Goal: Transaction & Acquisition: Purchase product/service

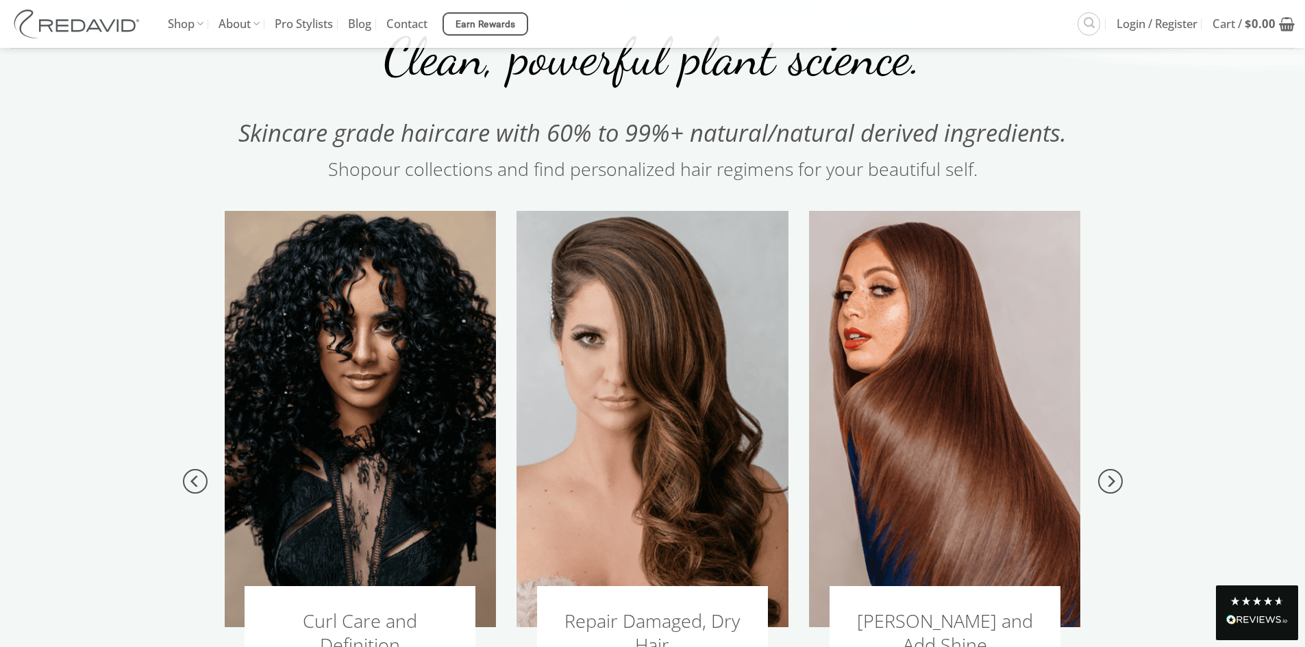
scroll to position [1302, 0]
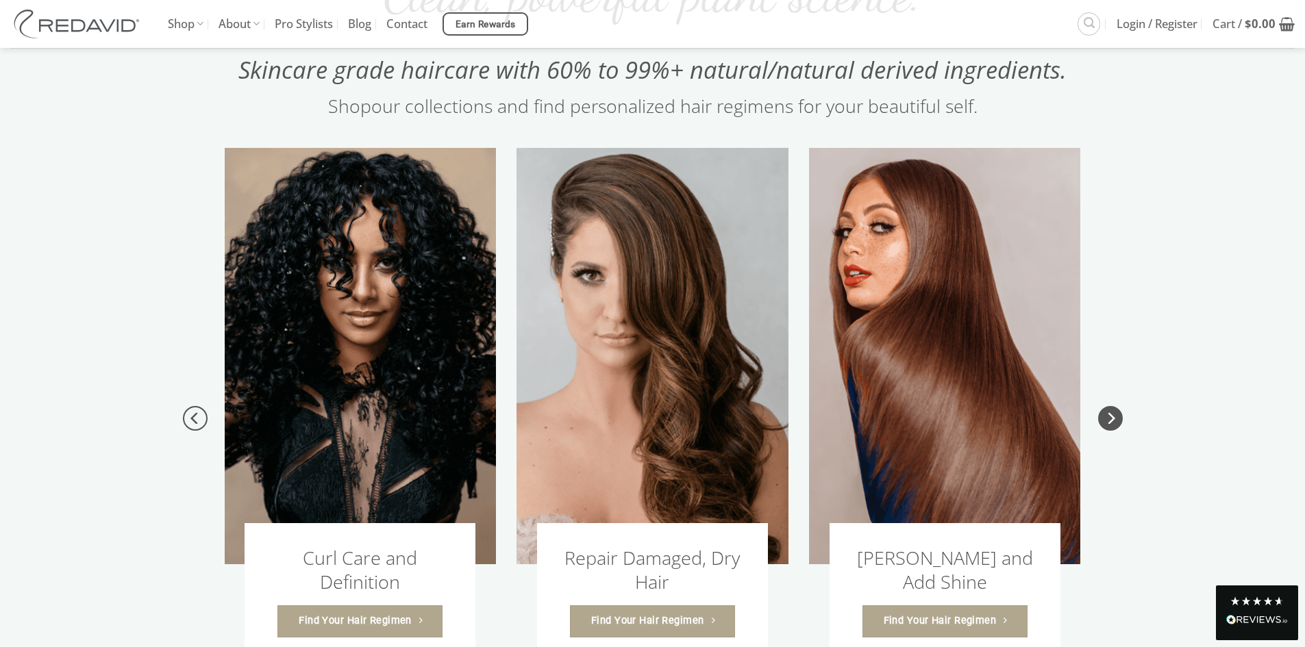
click at [1111, 422] on icon "Next" at bounding box center [1112, 418] width 8 height 12
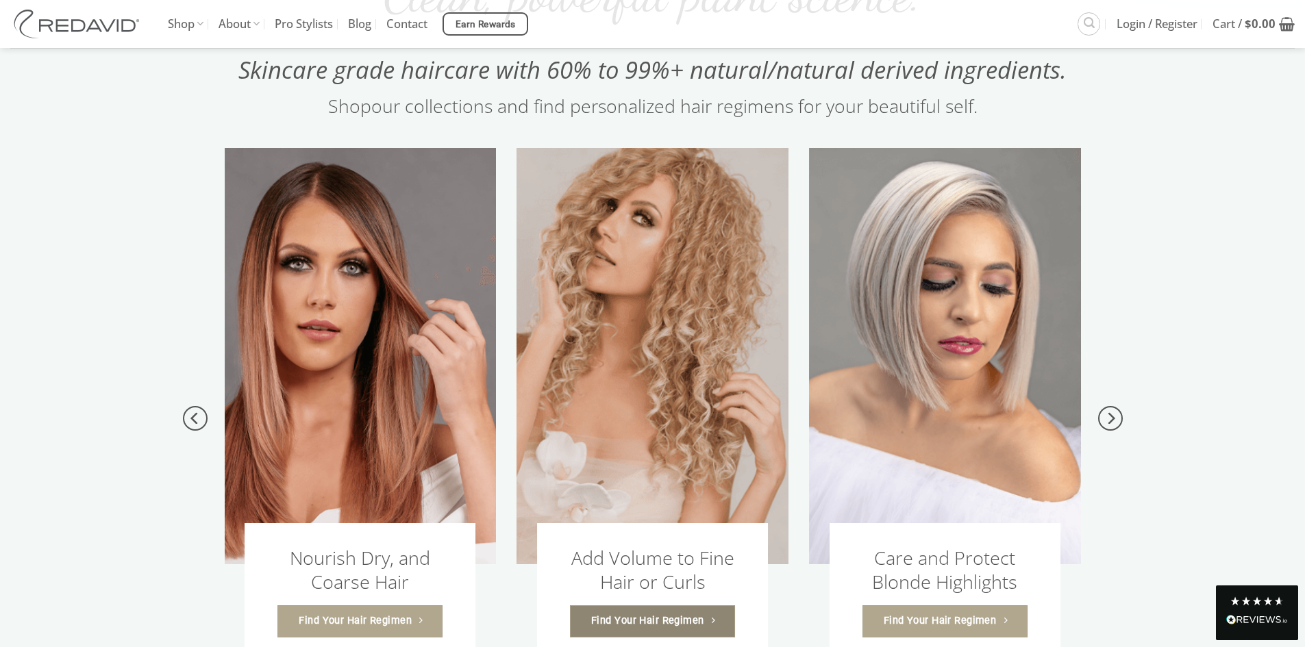
click at [698, 613] on span "Find Your Hair Regimen" at bounding box center [647, 621] width 113 height 16
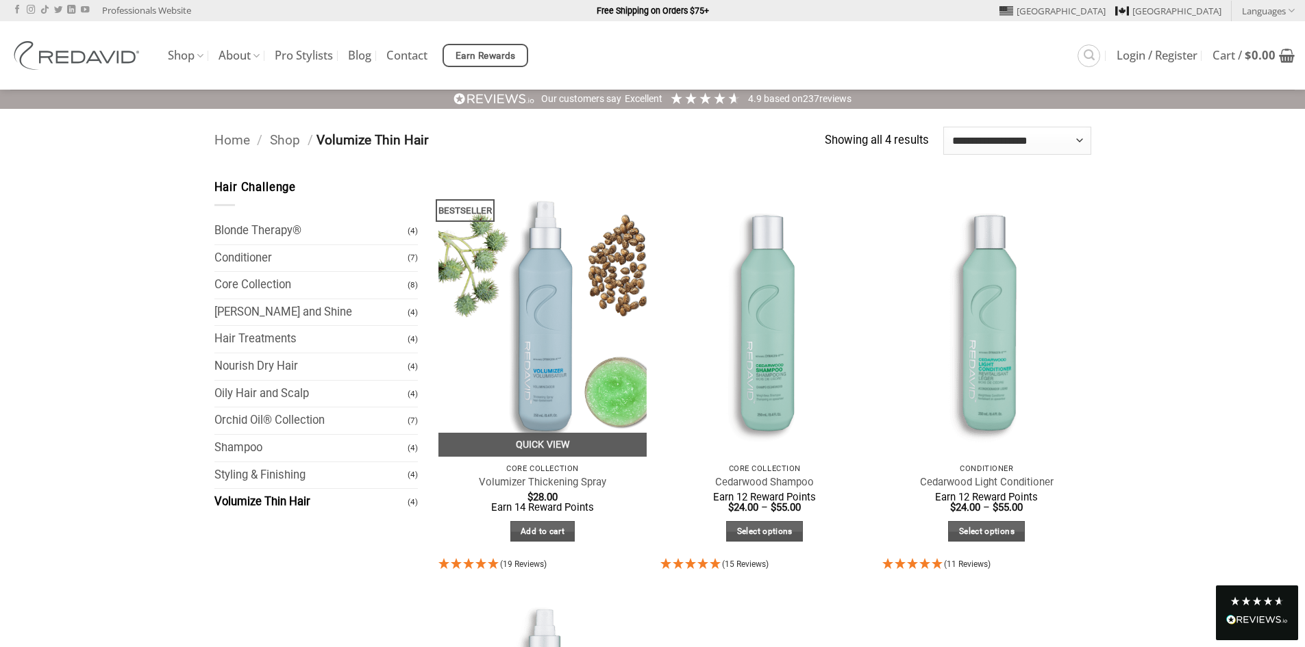
click at [521, 565] on span "(19 Reviews)" at bounding box center [523, 565] width 47 height 10
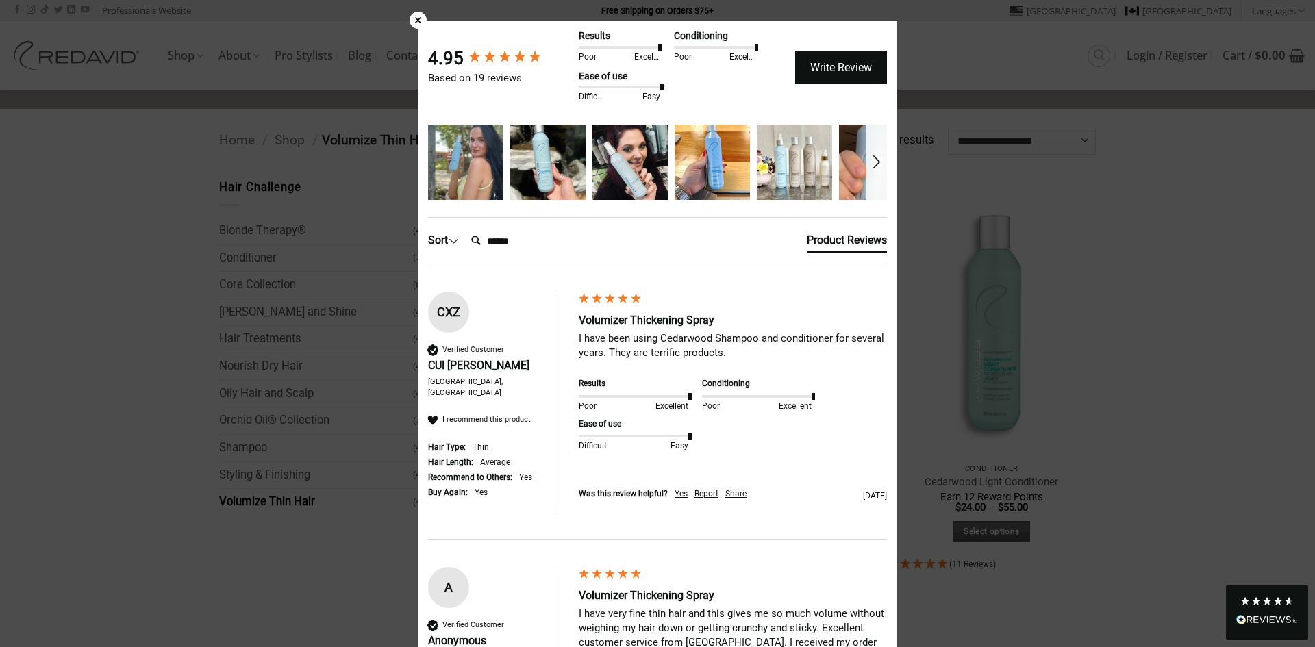
click at [415, 20] on div "×" at bounding box center [418, 20] width 17 height 17
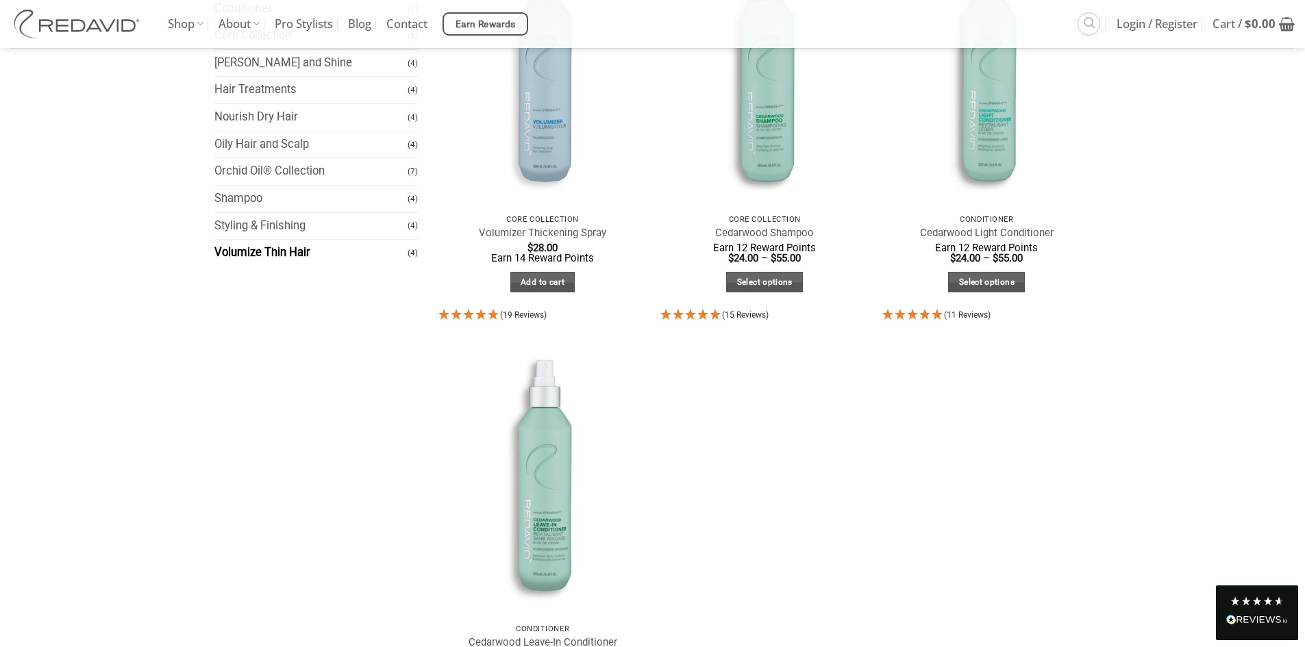
scroll to position [206, 0]
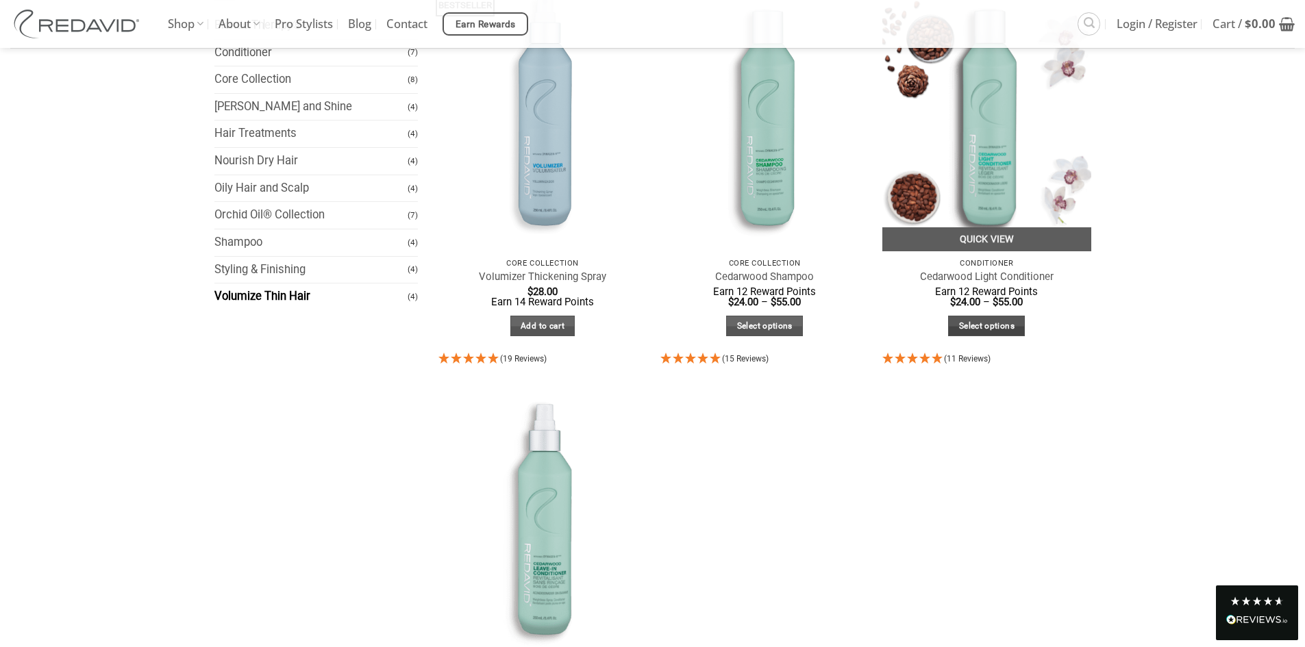
click at [1003, 328] on link "Select options" at bounding box center [986, 326] width 77 height 21
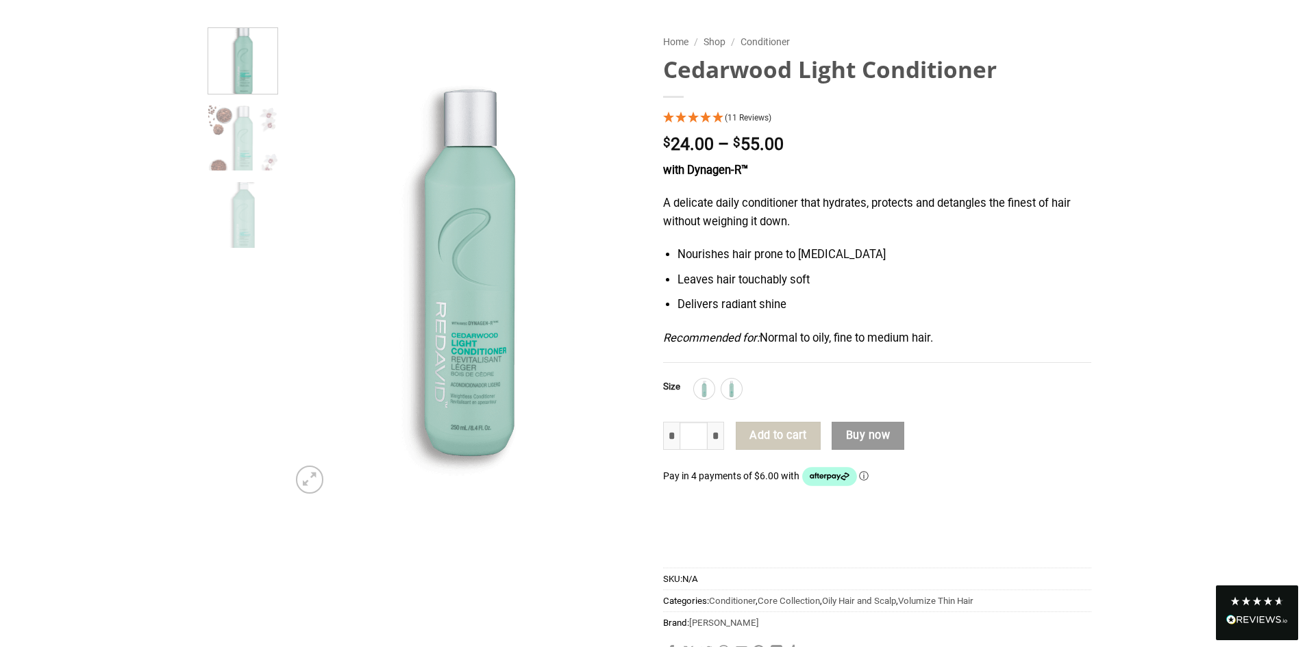
scroll to position [137, 0]
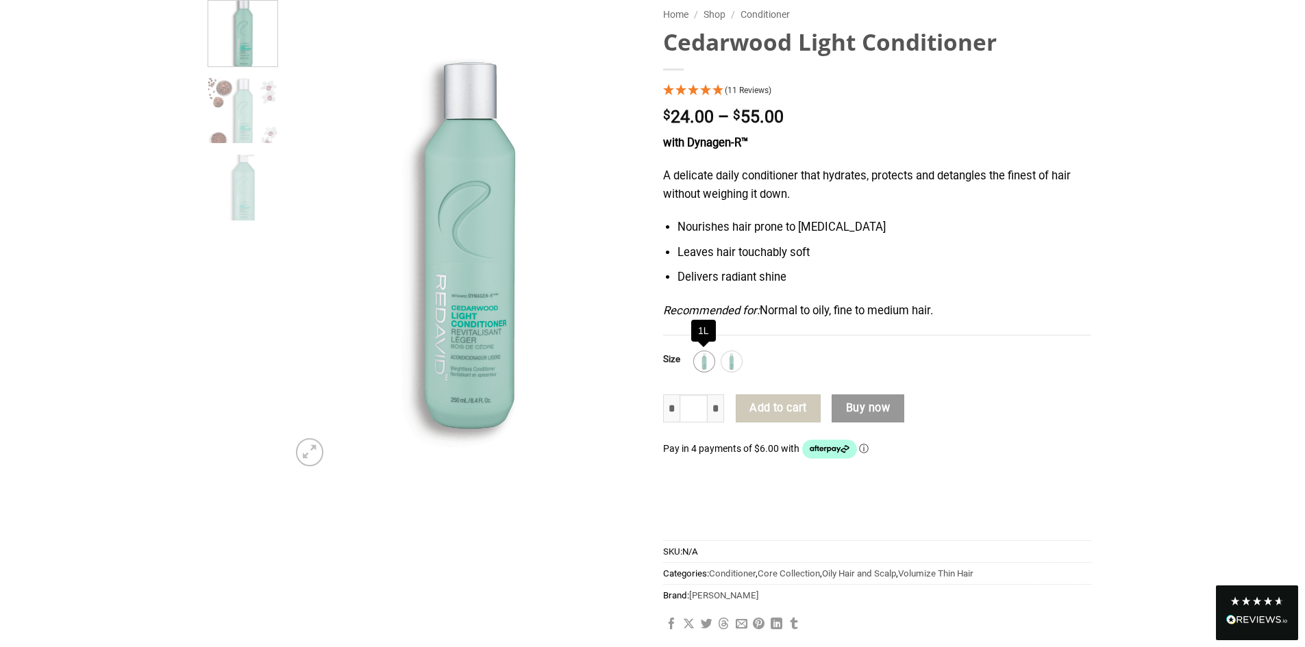
click at [702, 360] on img at bounding box center [704, 362] width 18 height 18
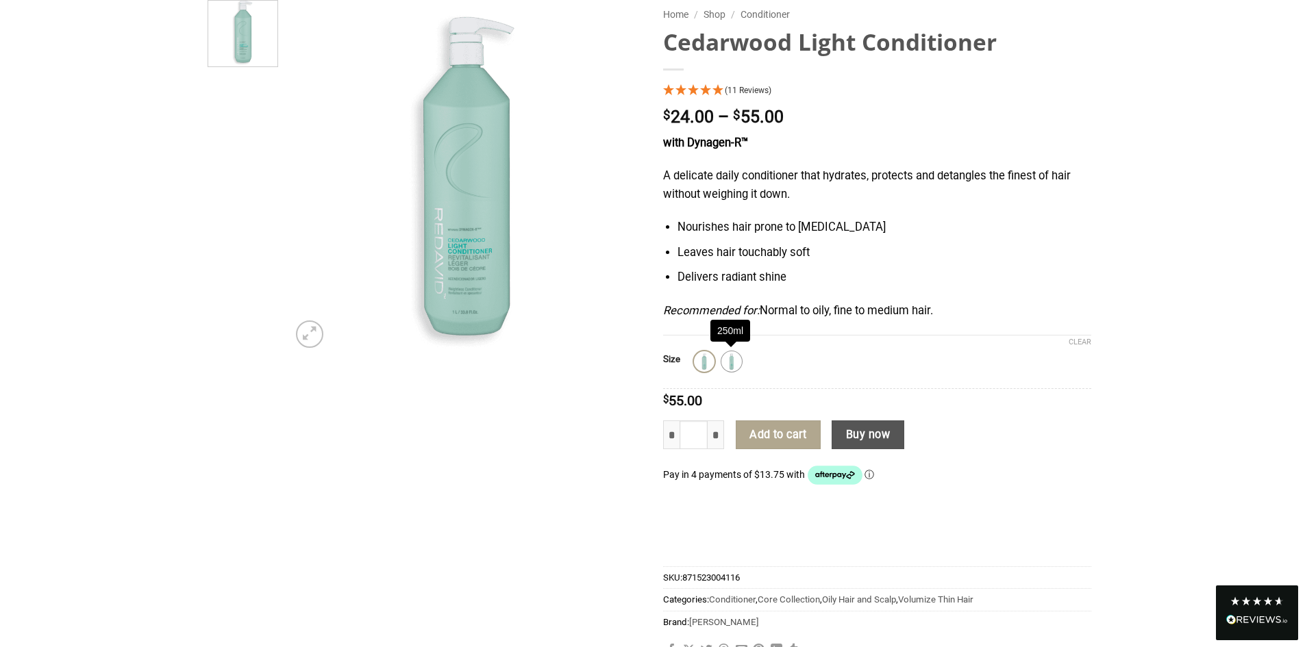
click at [736, 359] on img at bounding box center [732, 362] width 18 height 18
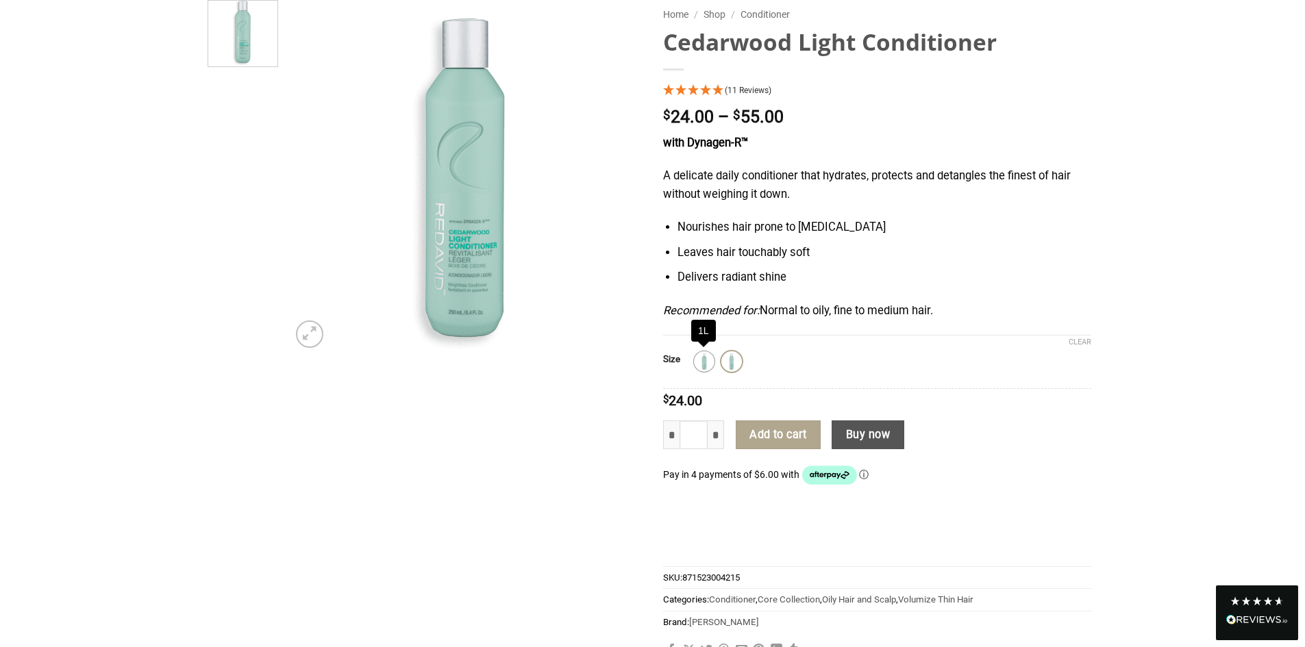
click at [700, 361] on img at bounding box center [704, 362] width 18 height 18
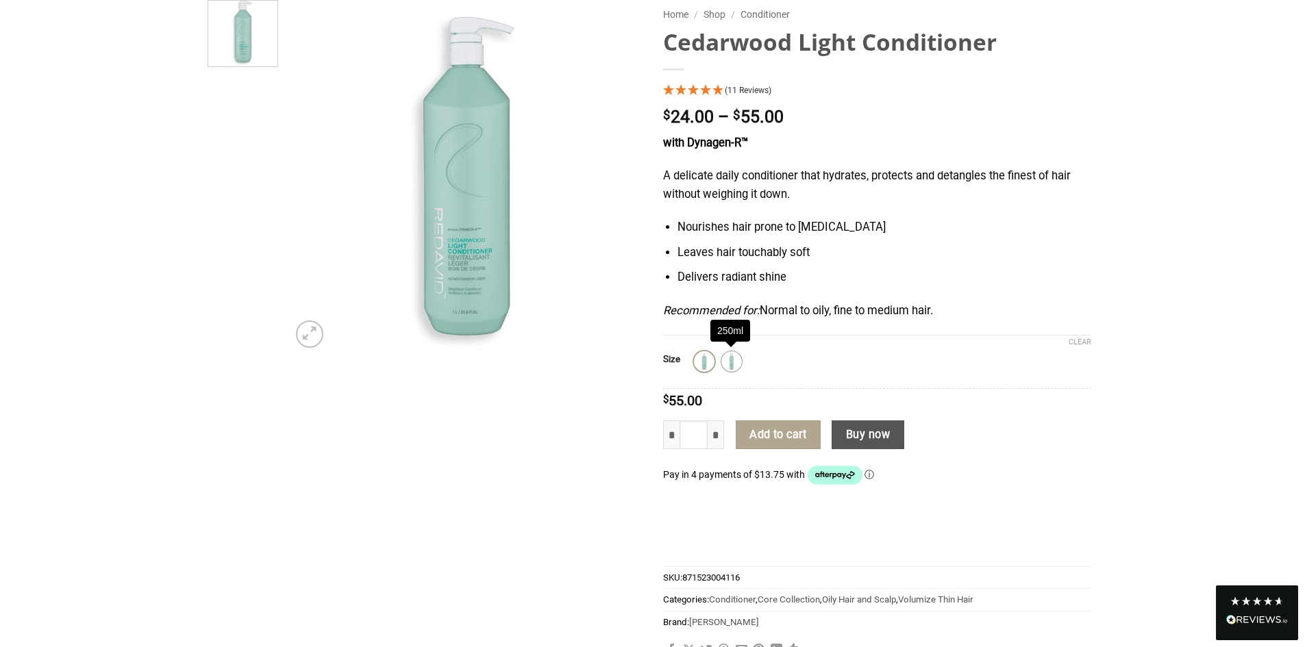
click at [731, 358] on img at bounding box center [732, 362] width 18 height 18
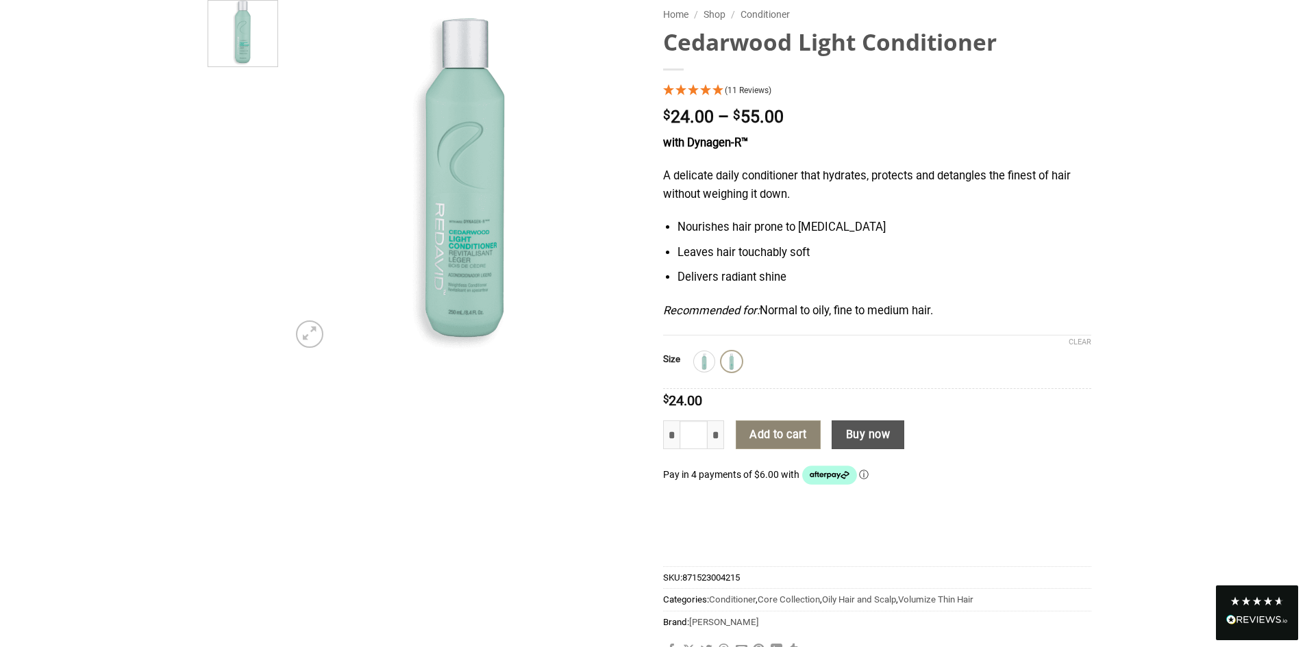
click at [787, 436] on button "Add to cart" at bounding box center [778, 435] width 85 height 29
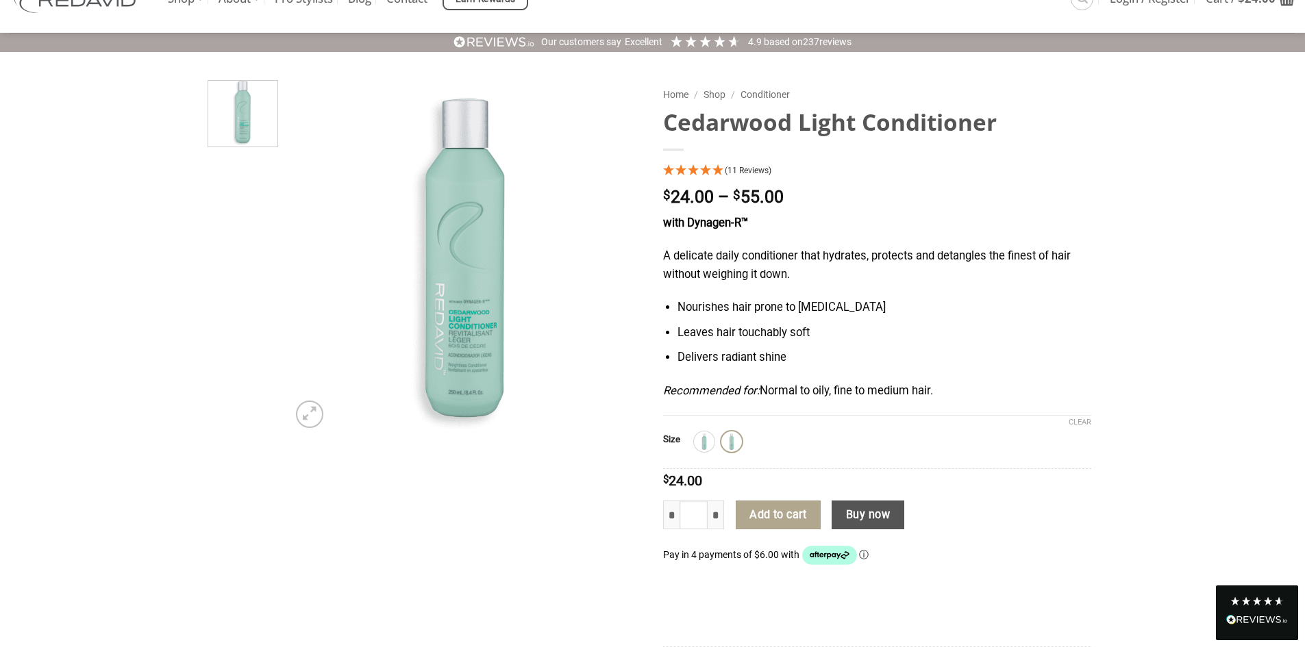
scroll to position [0, 0]
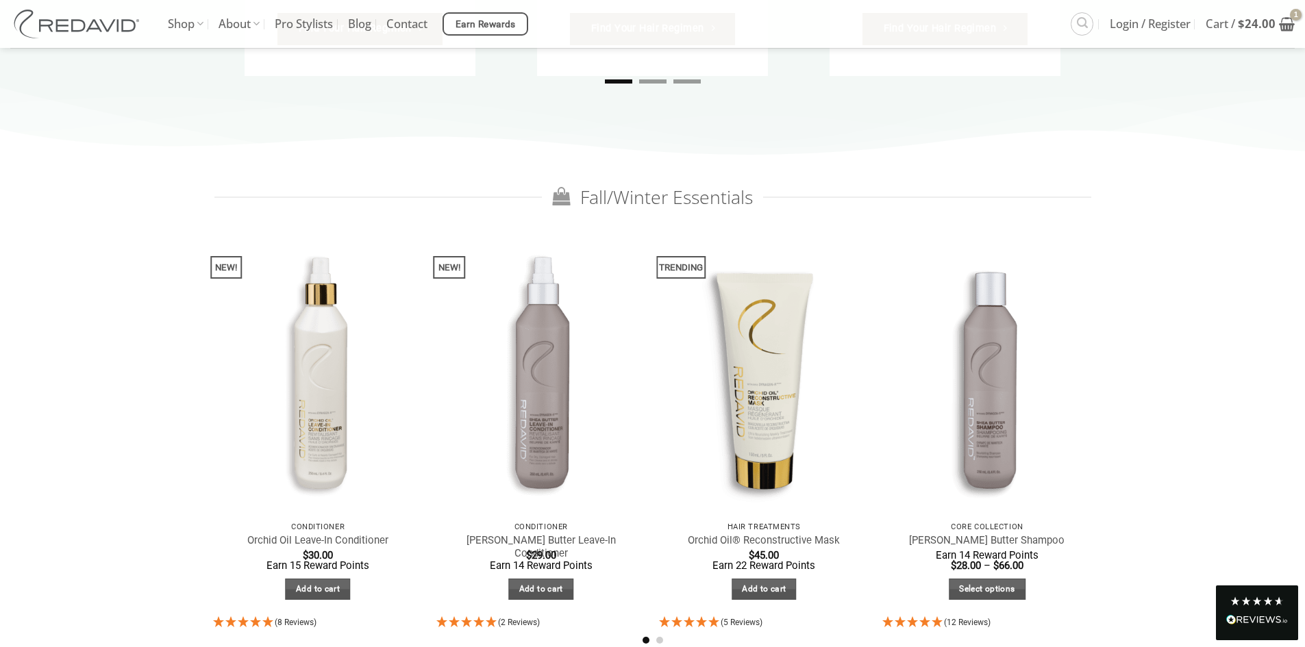
scroll to position [1918, 0]
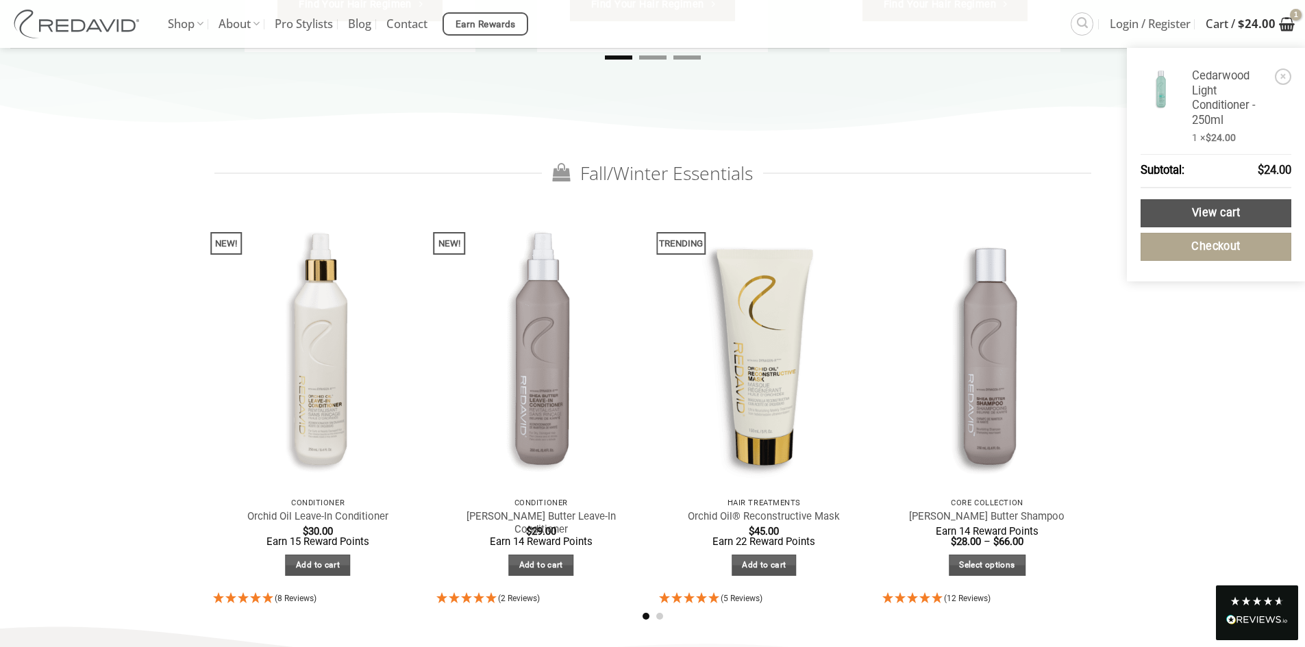
click at [1271, 25] on bdi "$ 24.00" at bounding box center [1257, 24] width 38 height 16
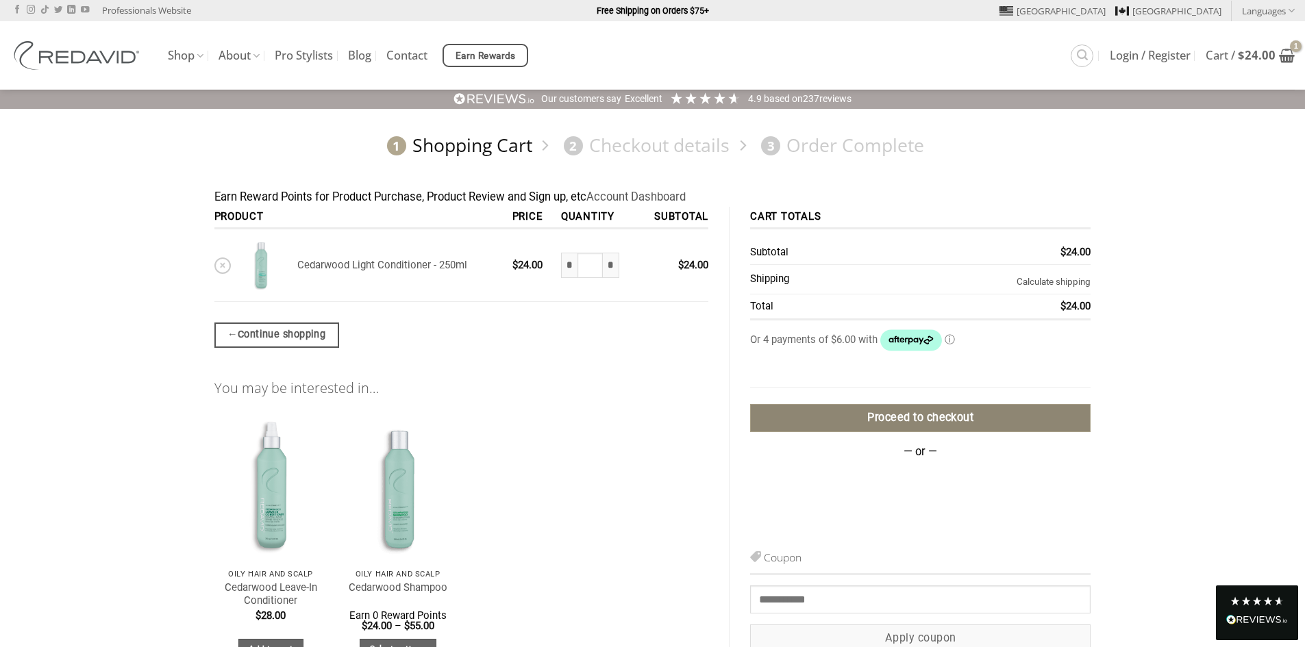
click at [920, 409] on link "Proceed to checkout" at bounding box center [920, 418] width 340 height 28
